Goal: Check status: Check status

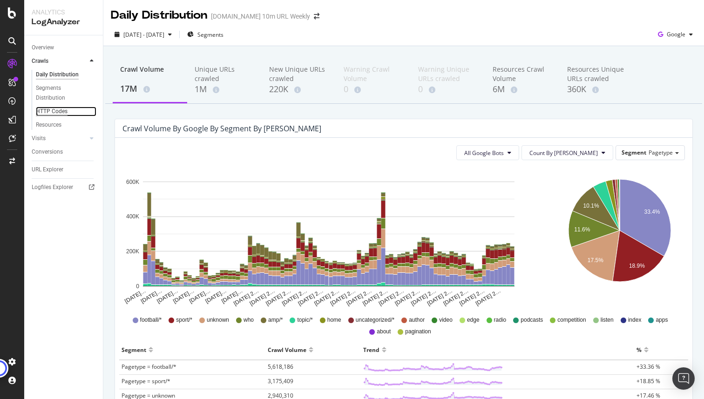
click at [54, 109] on div "HTTP Codes" at bounding box center [52, 112] width 32 height 10
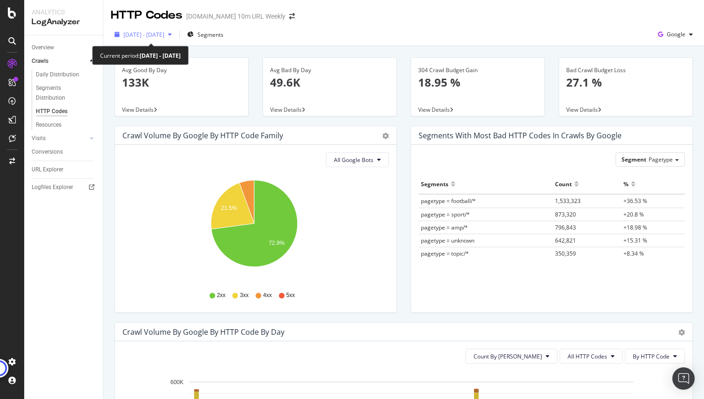
click at [148, 31] on span "[DATE] - [DATE]" at bounding box center [143, 35] width 41 height 8
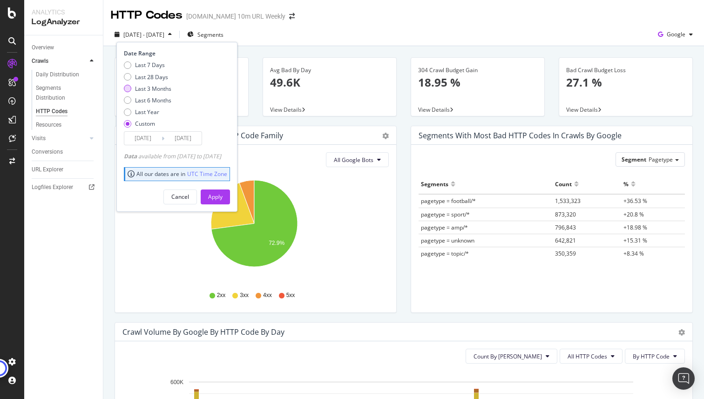
click at [151, 91] on div "Last 3 Months" at bounding box center [153, 89] width 36 height 8
type input "[DATE]"
click at [223, 197] on div "Apply" at bounding box center [215, 197] width 14 height 8
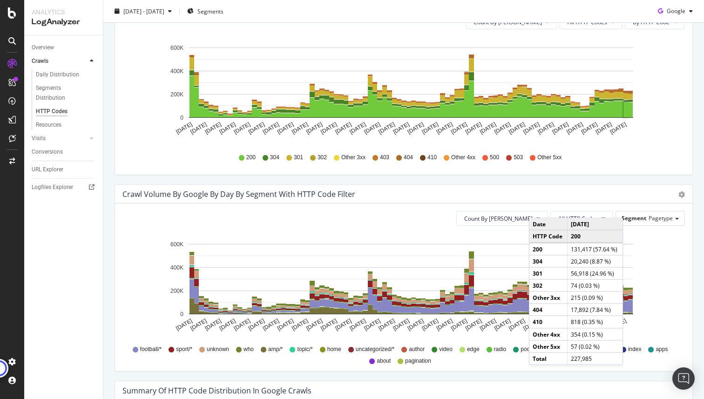
scroll to position [434, 0]
